Goal: Information Seeking & Learning: Find specific fact

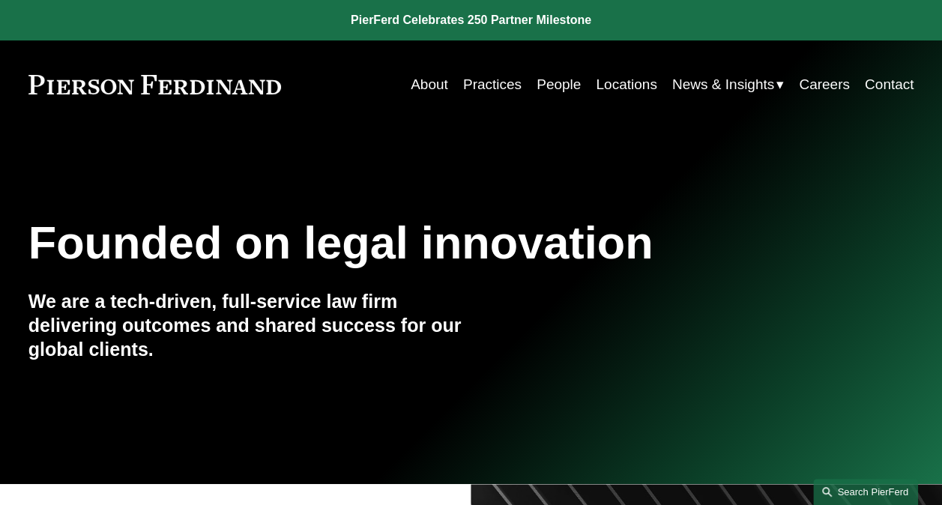
click at [848, 493] on link "Search this site" at bounding box center [865, 492] width 105 height 26
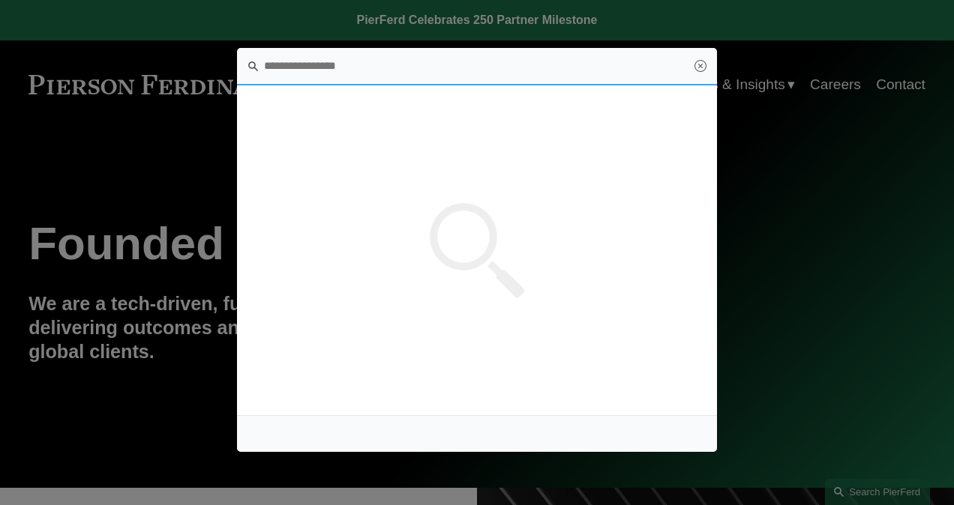
click at [326, 74] on input "Search this site" at bounding box center [477, 66] width 480 height 37
type input "**********"
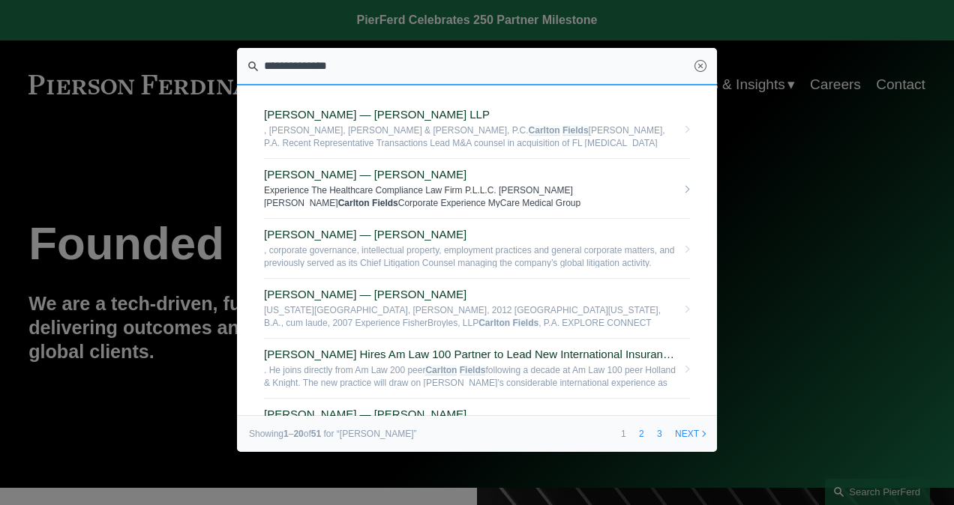
click at [298, 174] on span "[PERSON_NAME] — [PERSON_NAME]" at bounding box center [470, 174] width 412 height 13
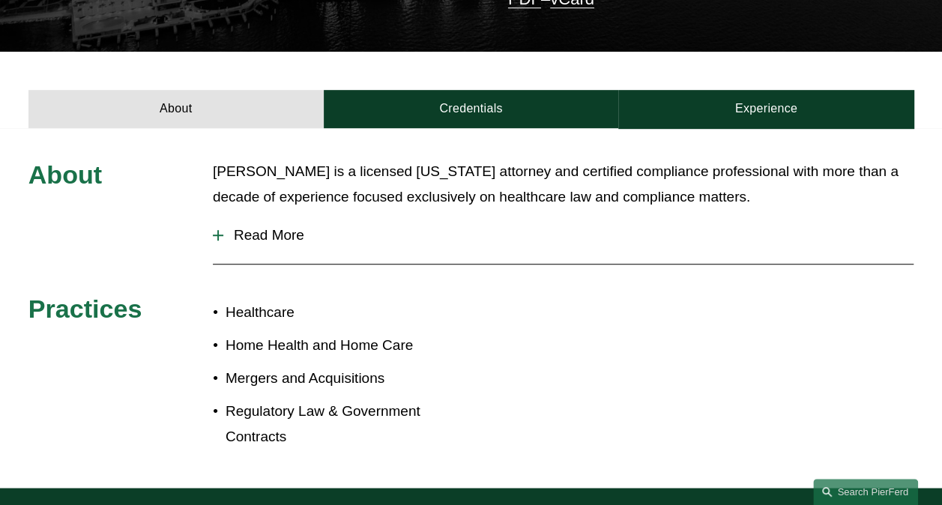
scroll to position [450, 0]
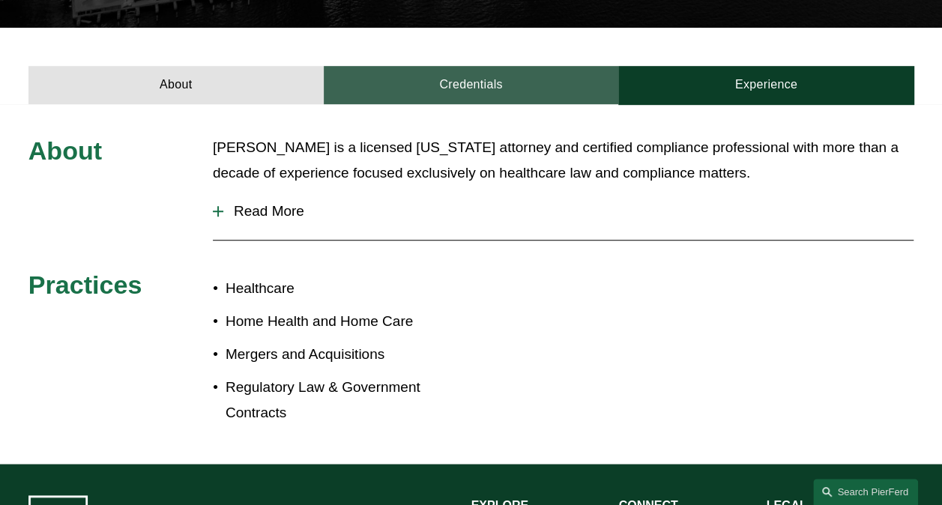
click at [460, 66] on link "Credentials" at bounding box center [471, 85] width 295 height 38
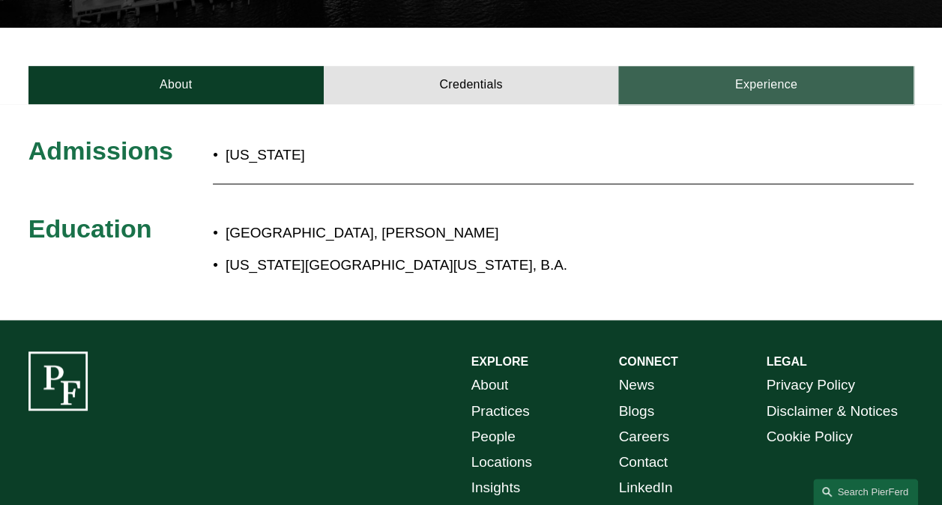
click at [772, 66] on link "Experience" at bounding box center [765, 85] width 295 height 38
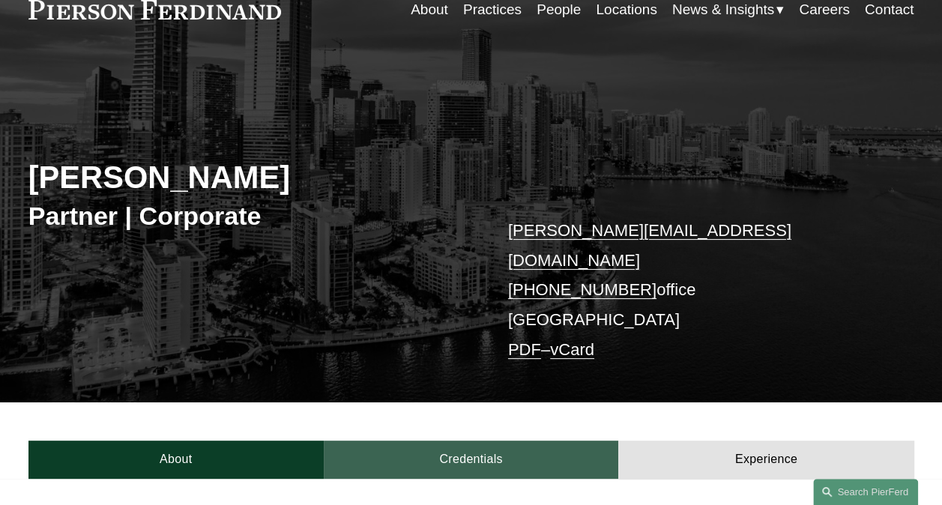
scroll to position [0, 0]
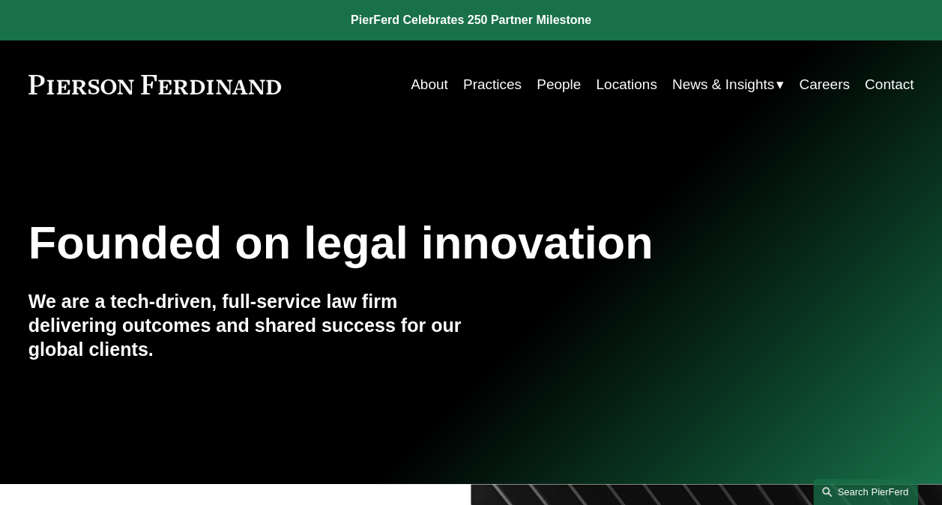
click at [888, 487] on link "Search this site" at bounding box center [865, 492] width 105 height 26
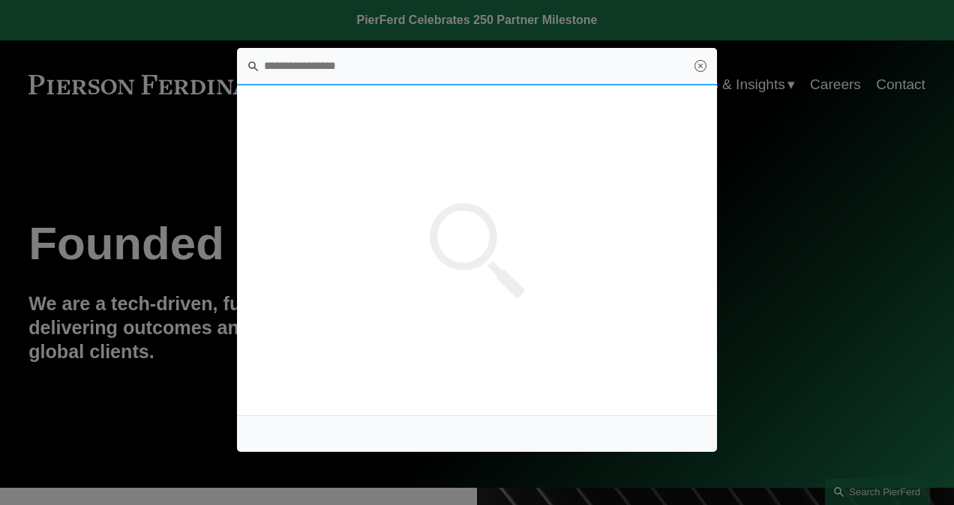
click at [298, 61] on input "Search this site" at bounding box center [477, 66] width 480 height 37
type input "**********"
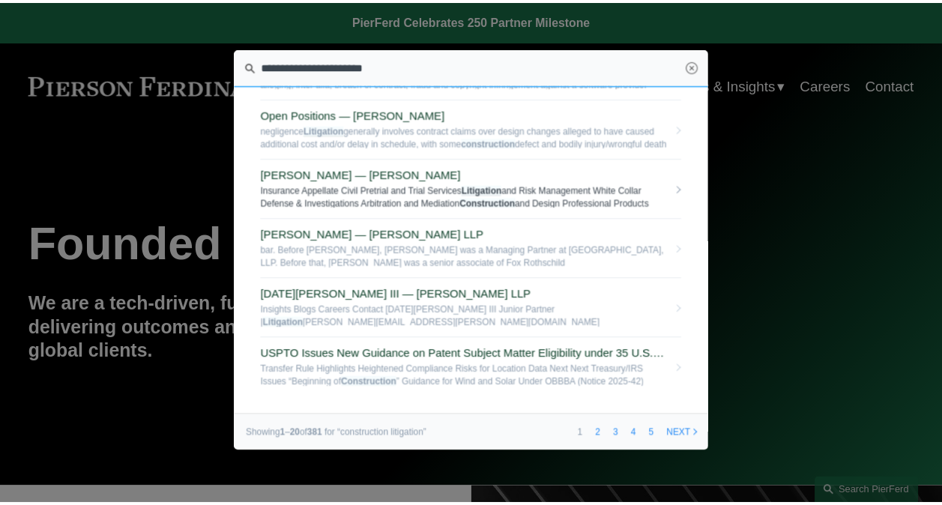
scroll to position [940, 0]
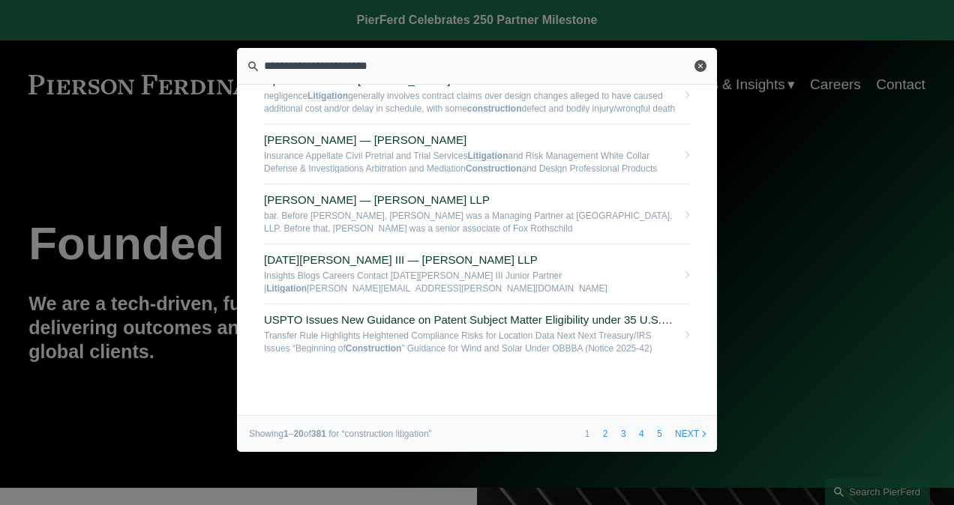
click at [695, 66] on link "Close" at bounding box center [700, 66] width 12 height 12
